Goal: Use online tool/utility: Utilize a website feature to perform a specific function

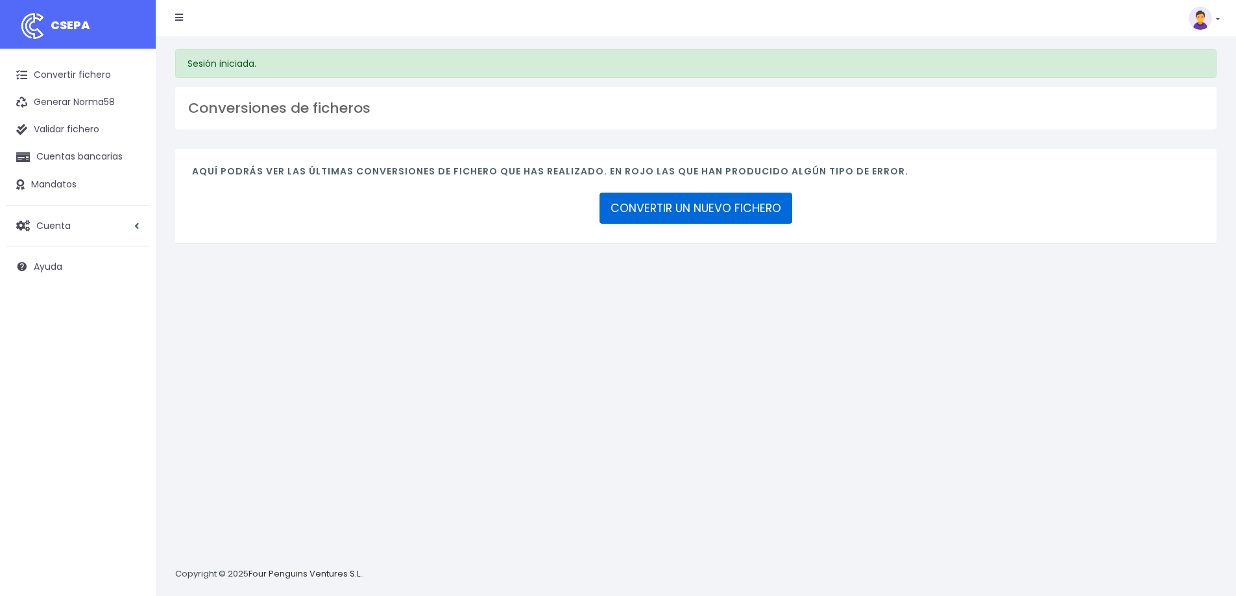
click at [677, 210] on link "CONVERTIR UN NUEVO FICHERO" at bounding box center [696, 208] width 193 height 31
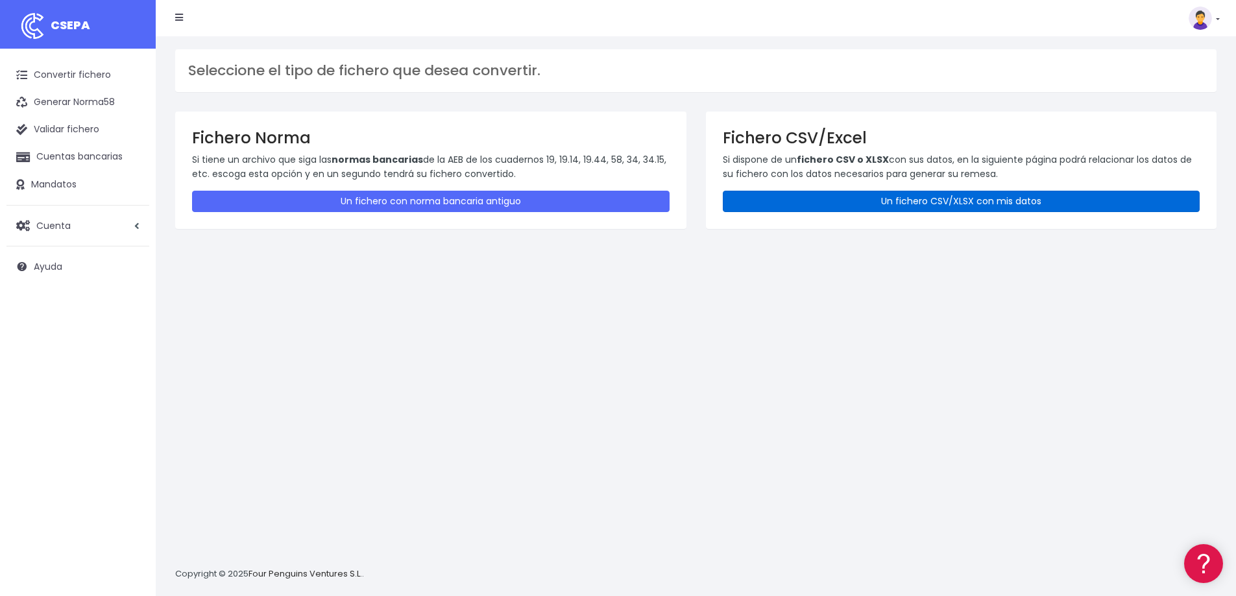
click at [887, 195] on link "Un fichero CSV/XLSX con mis datos" at bounding box center [962, 201] width 478 height 21
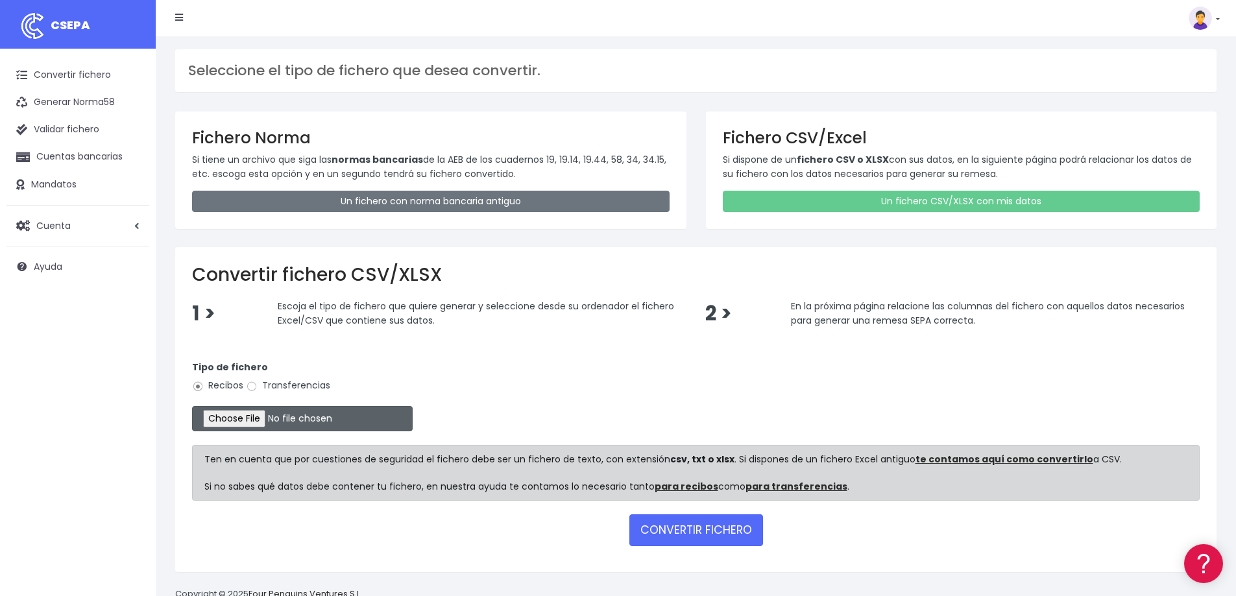
click at [236, 421] on input "file" at bounding box center [302, 418] width 221 height 25
type input "C:\fakepath\2025_10_10 remesa EASE - OCTUBRE B (cobrar dia 10); 30 rebuts, 4.64…"
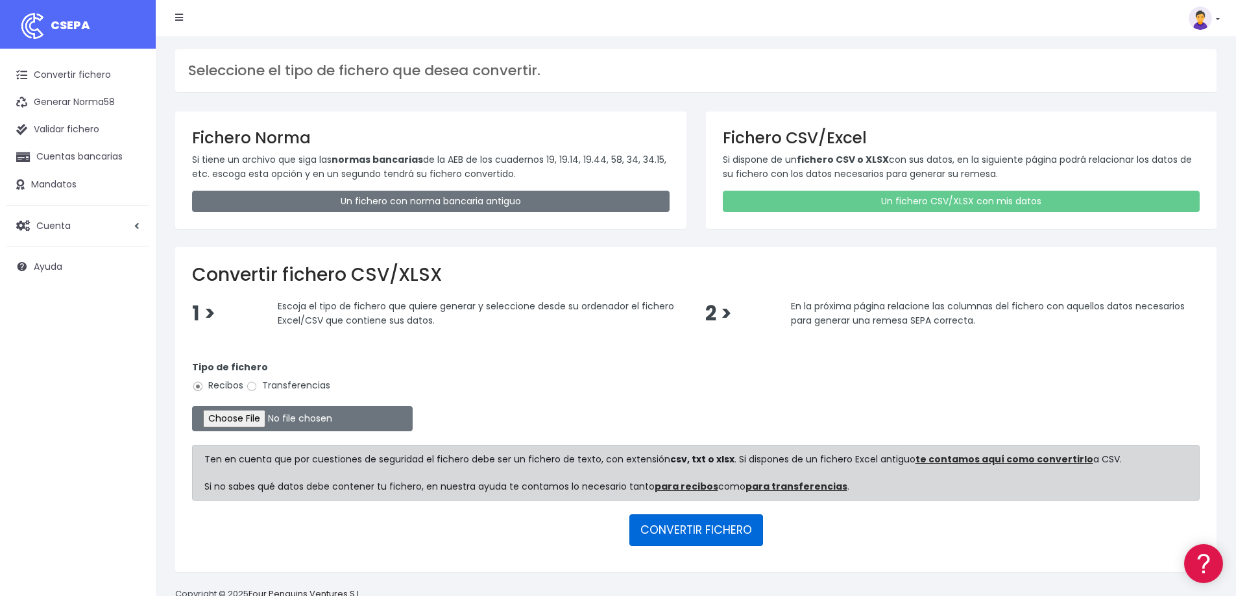
click at [668, 524] on button "CONVERTIR FICHERO" at bounding box center [696, 530] width 134 height 31
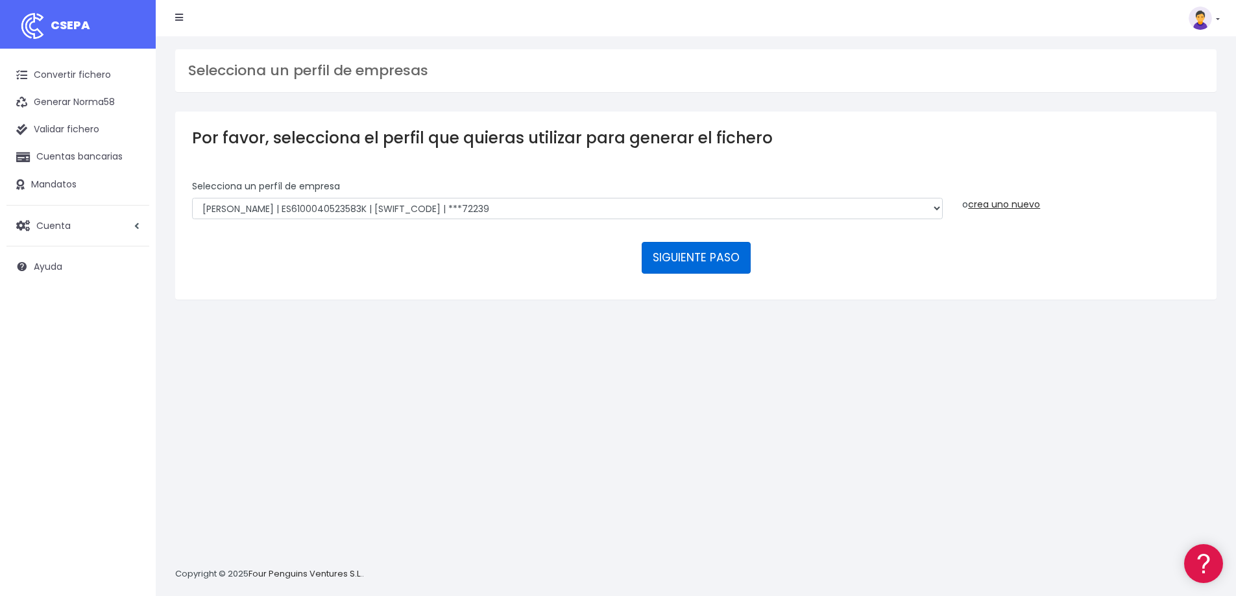
click at [696, 257] on button "SIGUIENTE PASO" at bounding box center [696, 257] width 109 height 31
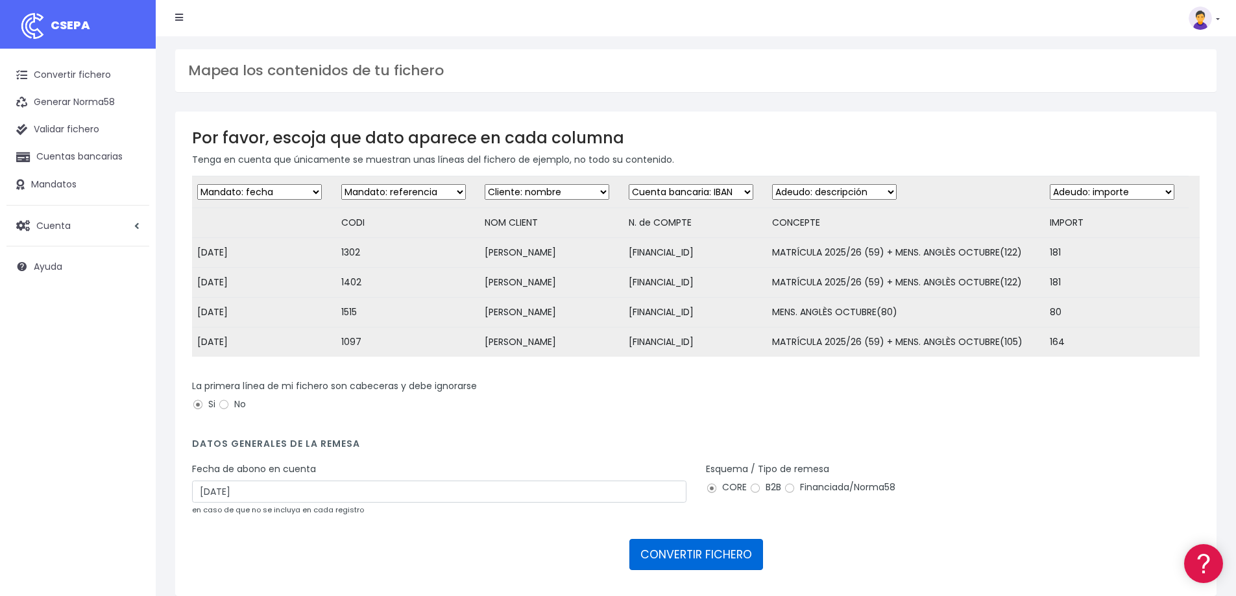
click at [674, 564] on button "CONVERTIR FICHERO" at bounding box center [696, 554] width 134 height 31
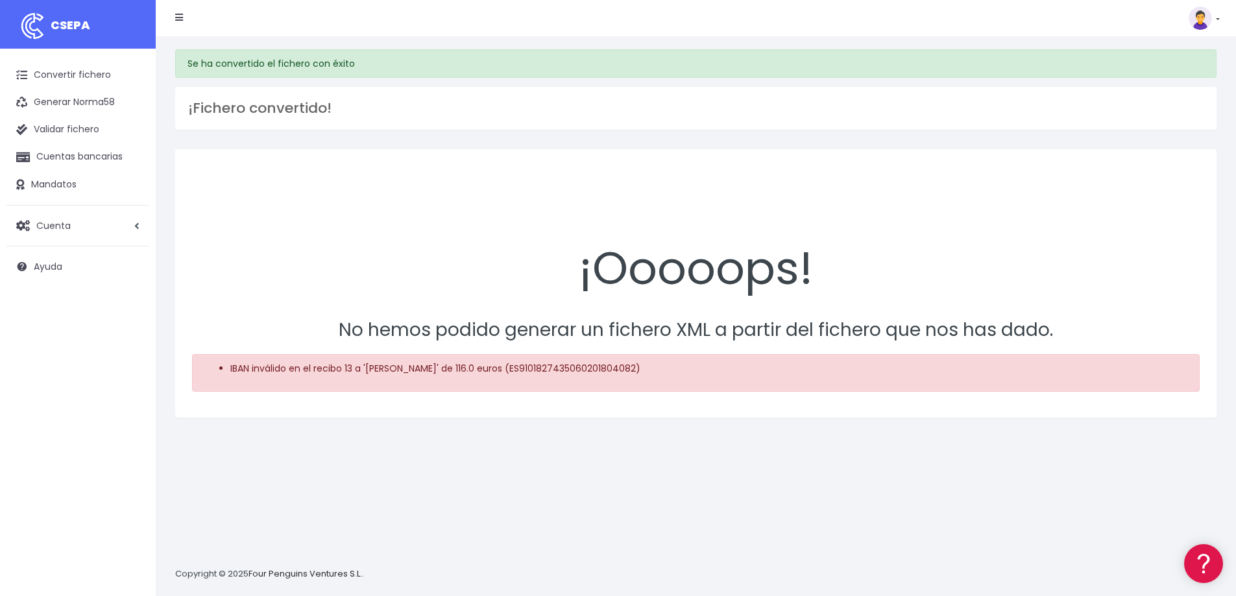
click at [587, 377] on div "IBAN inválido en el recibo 13 a '[PERSON_NAME]' de 116.0 euros (ES9101827435060…" at bounding box center [696, 373] width 1008 height 38
click at [103, 71] on link "Convertir fichero" at bounding box center [77, 75] width 143 height 27
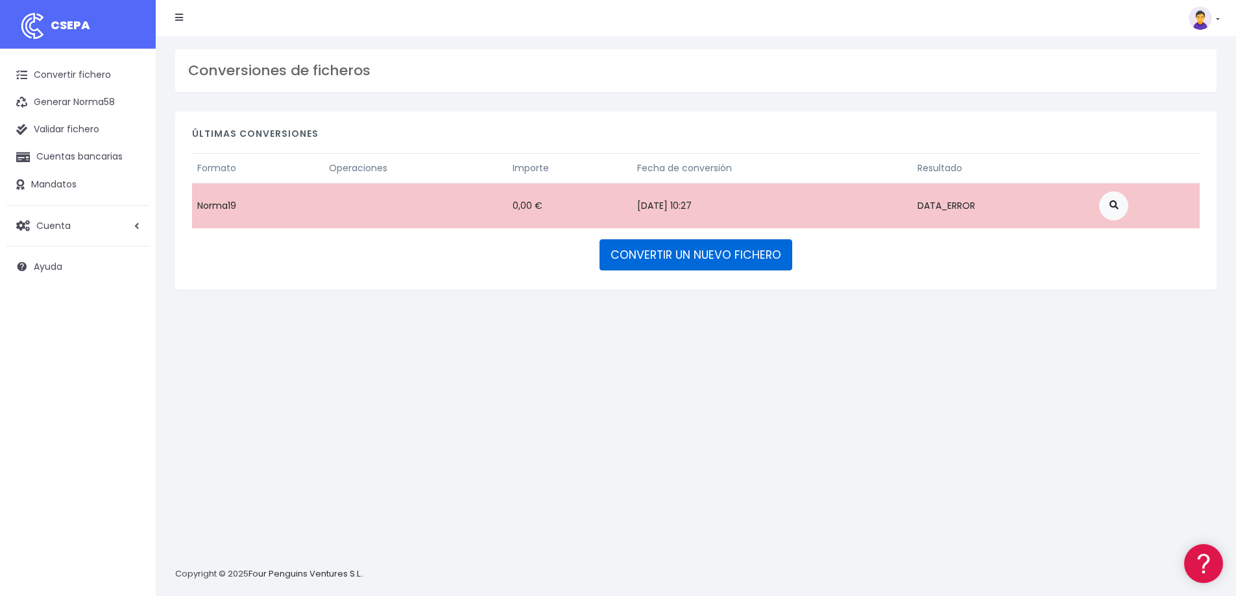
click at [664, 247] on link "CONVERTIR UN NUEVO FICHERO" at bounding box center [696, 254] width 193 height 31
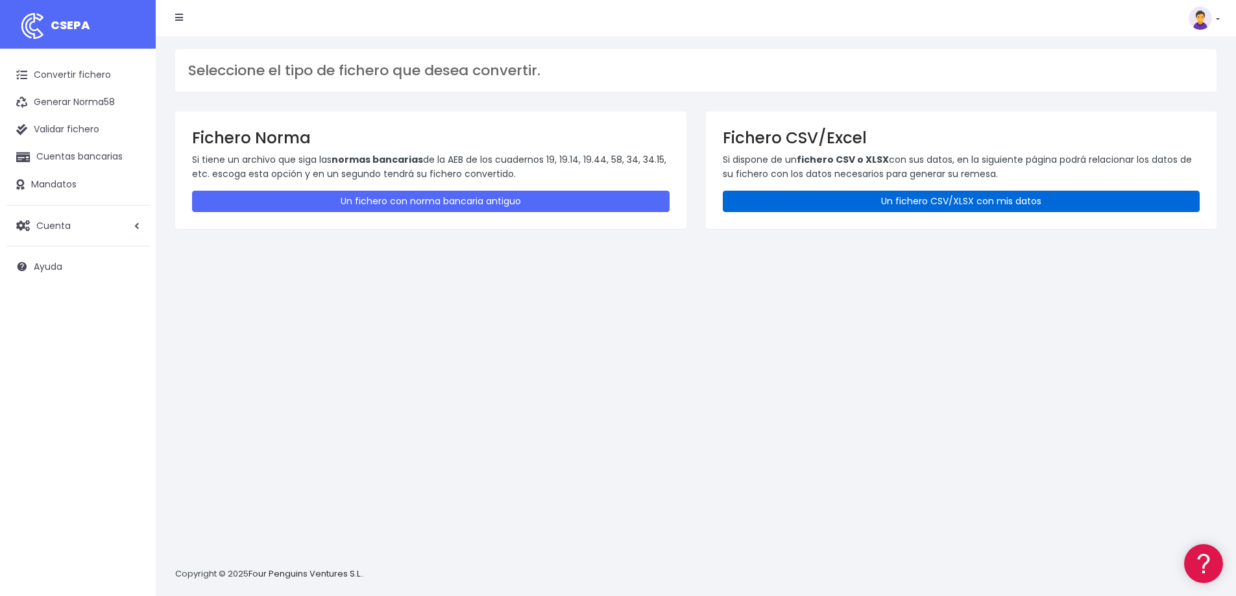
click at [894, 200] on link "Un fichero CSV/XLSX con mis datos" at bounding box center [962, 201] width 478 height 21
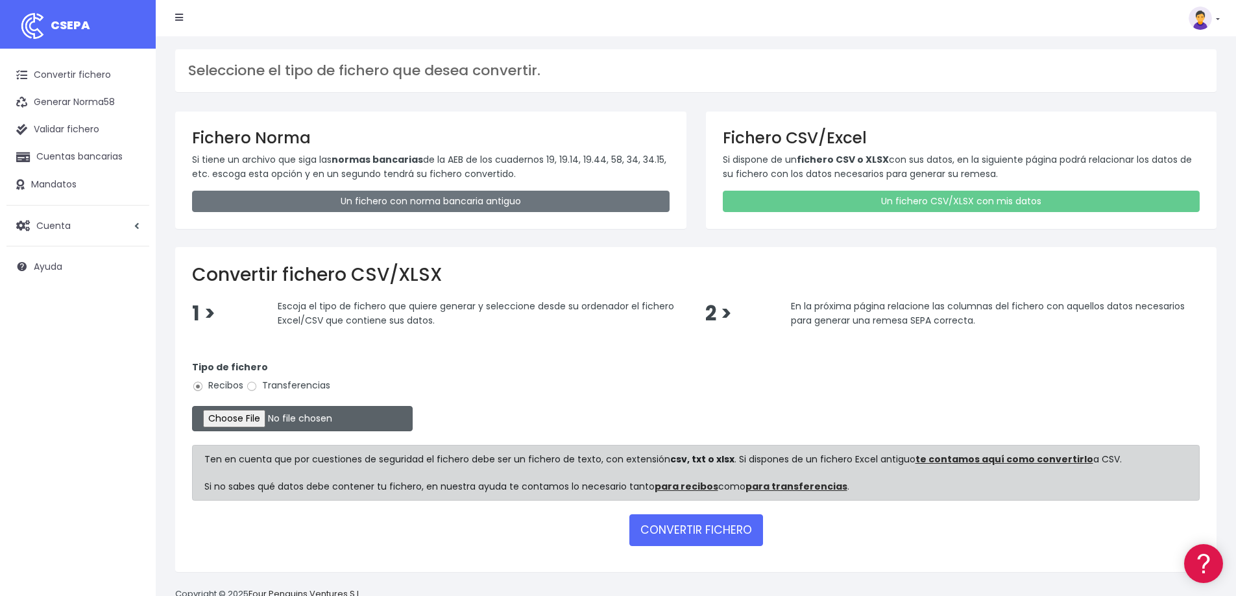
click at [285, 419] on input "file" at bounding box center [302, 418] width 221 height 25
type input "C:\fakepath\2025_10_10 remesa EASE - OCTUBRE B (cobrar dia 10); 30 rebuts, 4.59…"
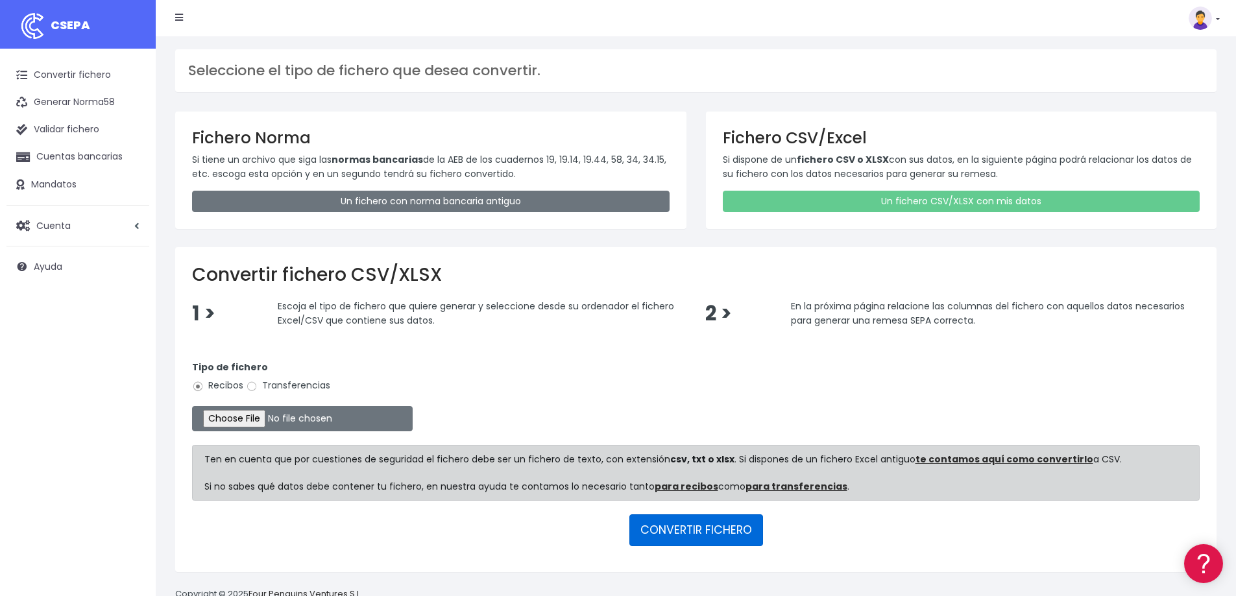
click at [661, 536] on button "CONVERTIR FICHERO" at bounding box center [696, 530] width 134 height 31
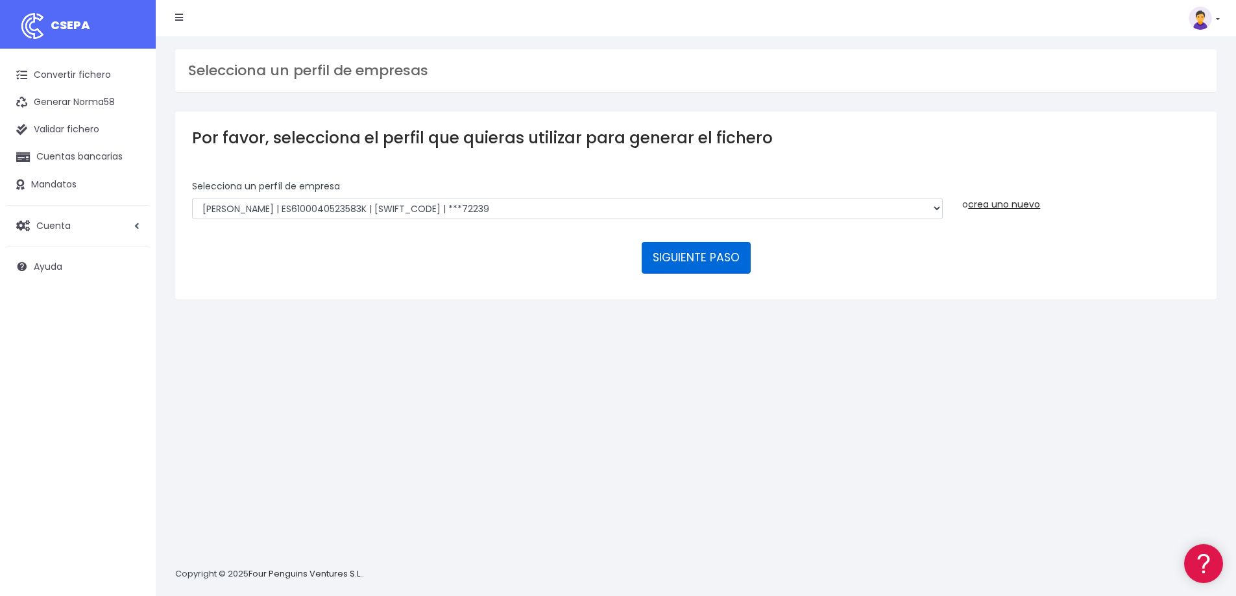
click at [684, 254] on button "SIGUIENTE PASO" at bounding box center [696, 257] width 109 height 31
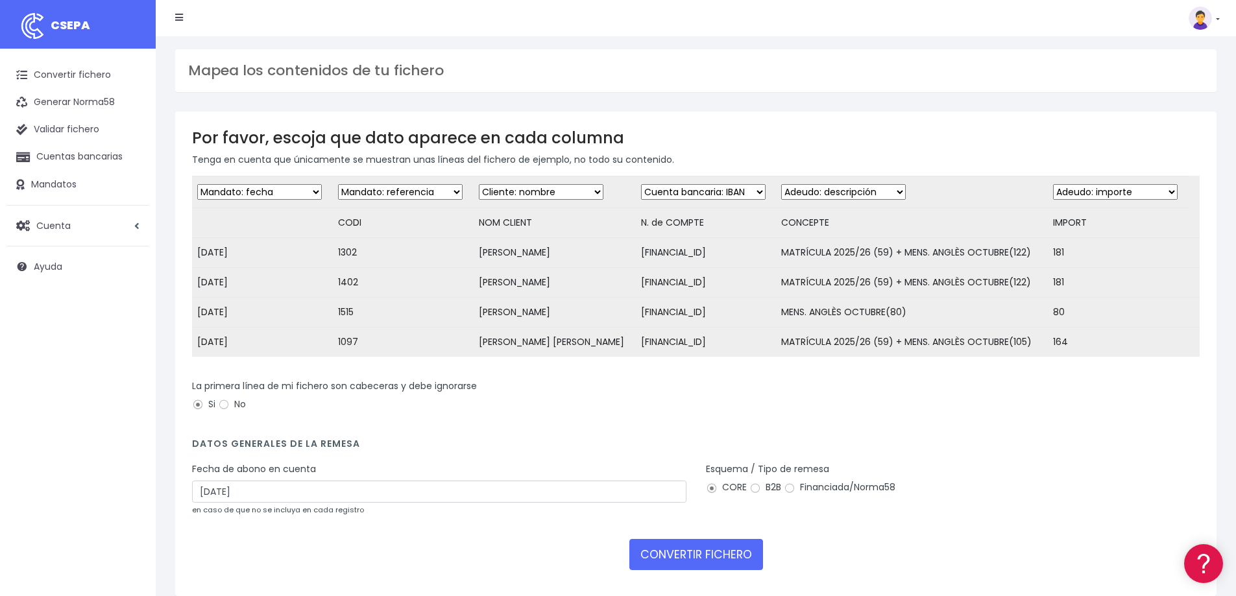
scroll to position [66, 0]
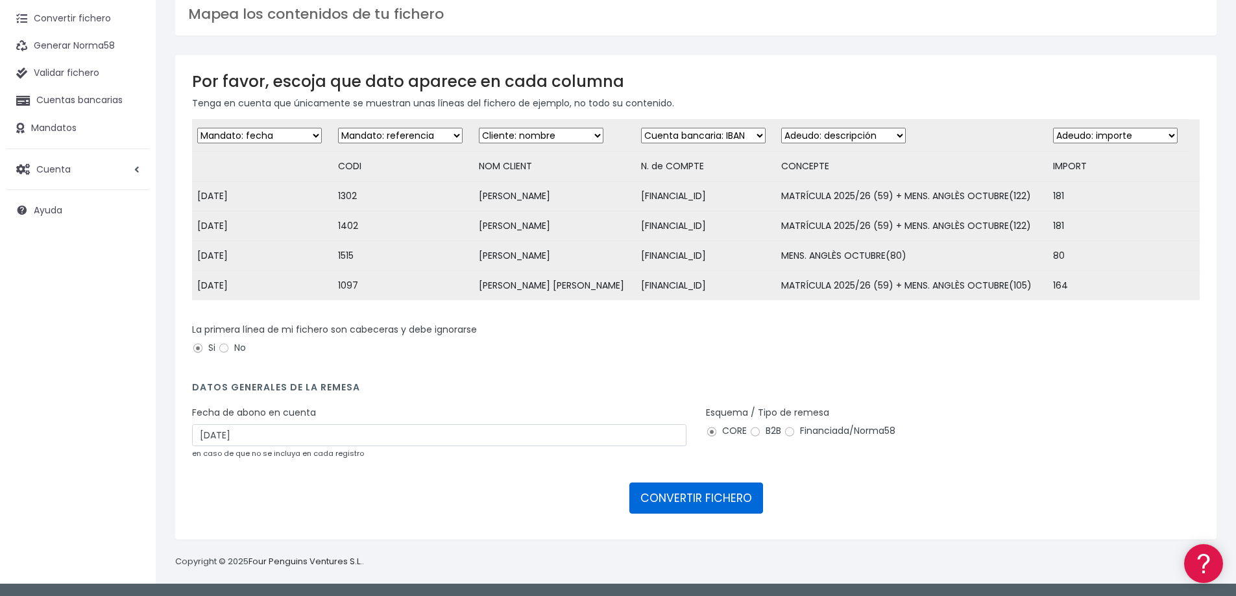
click at [673, 502] on button "CONVERTIR FICHERO" at bounding box center [696, 498] width 134 height 31
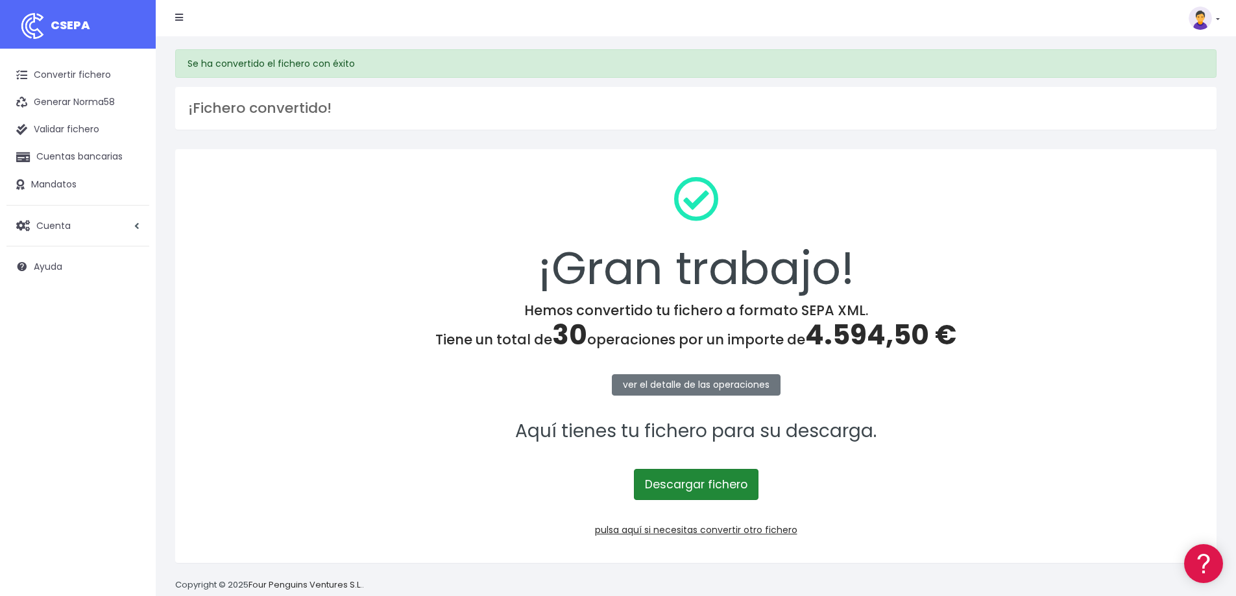
click at [707, 479] on link "Descargar fichero" at bounding box center [696, 484] width 125 height 31
